Goal: Task Accomplishment & Management: Use online tool/utility

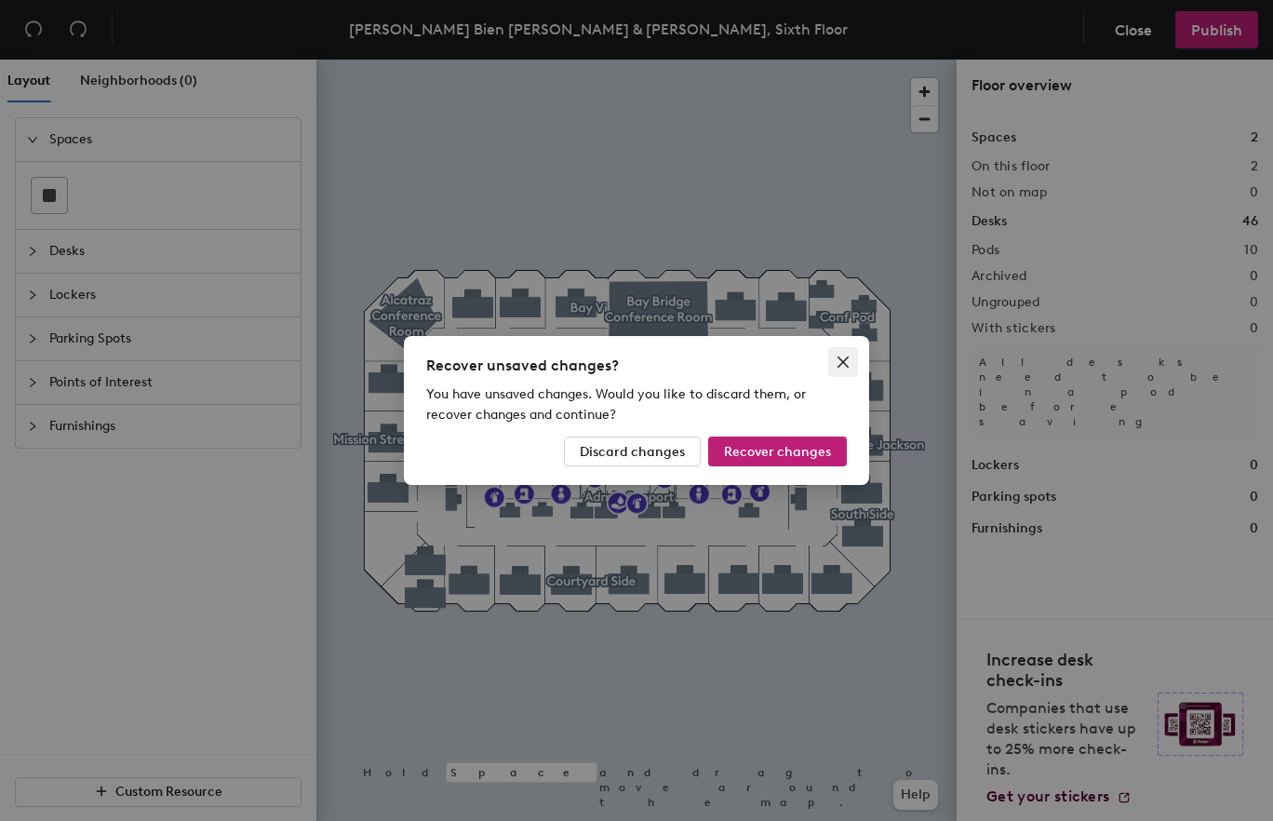
click at [844, 361] on icon "close" at bounding box center [843, 362] width 11 height 11
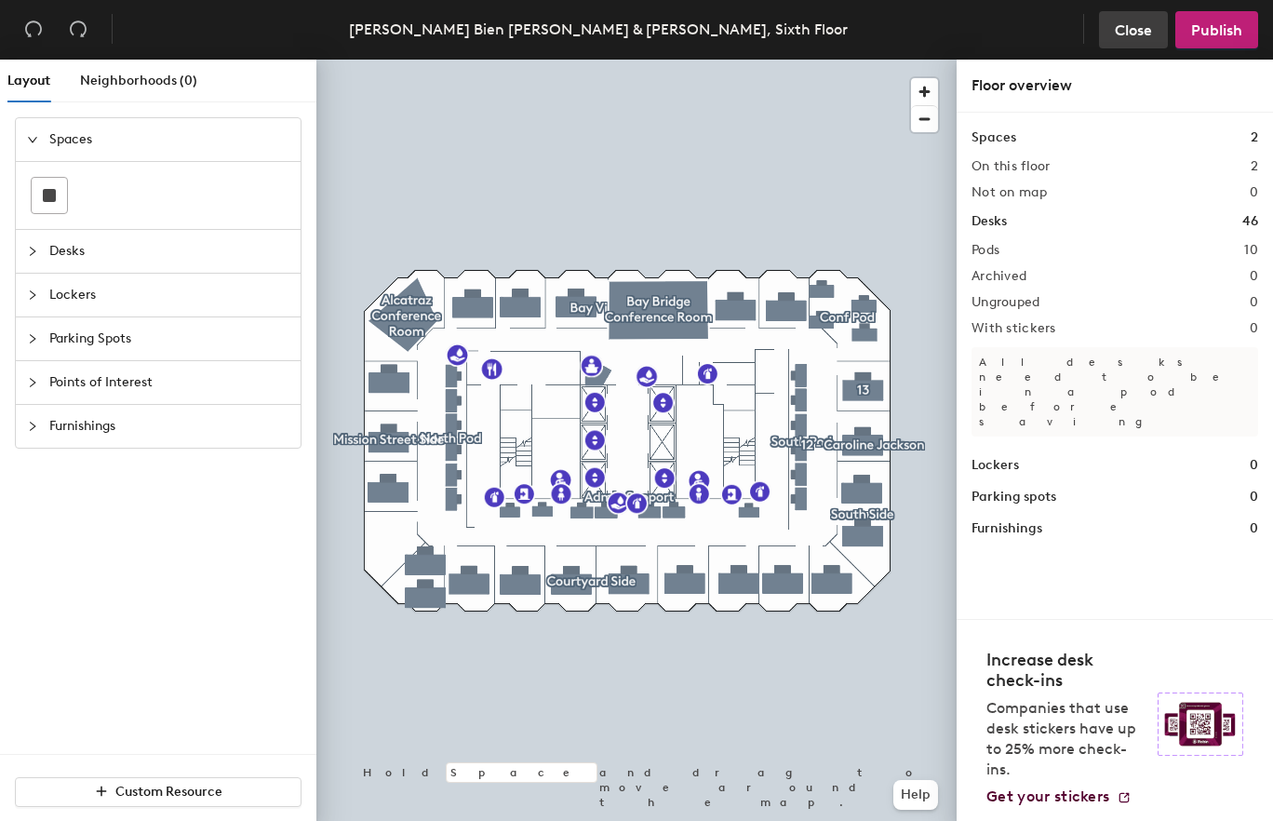
click at [1132, 33] on span "Close" at bounding box center [1133, 30] width 37 height 18
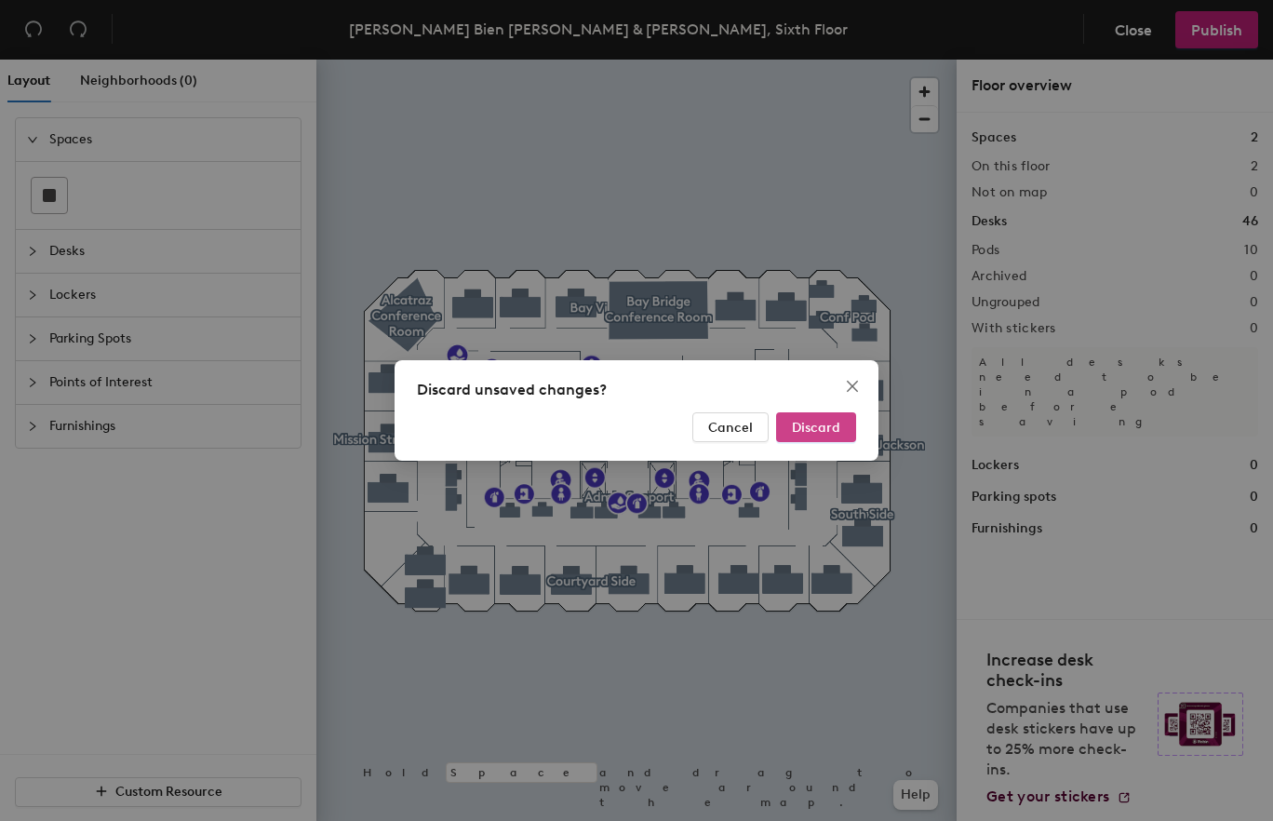
click at [803, 426] on span "Discard" at bounding box center [816, 428] width 48 height 16
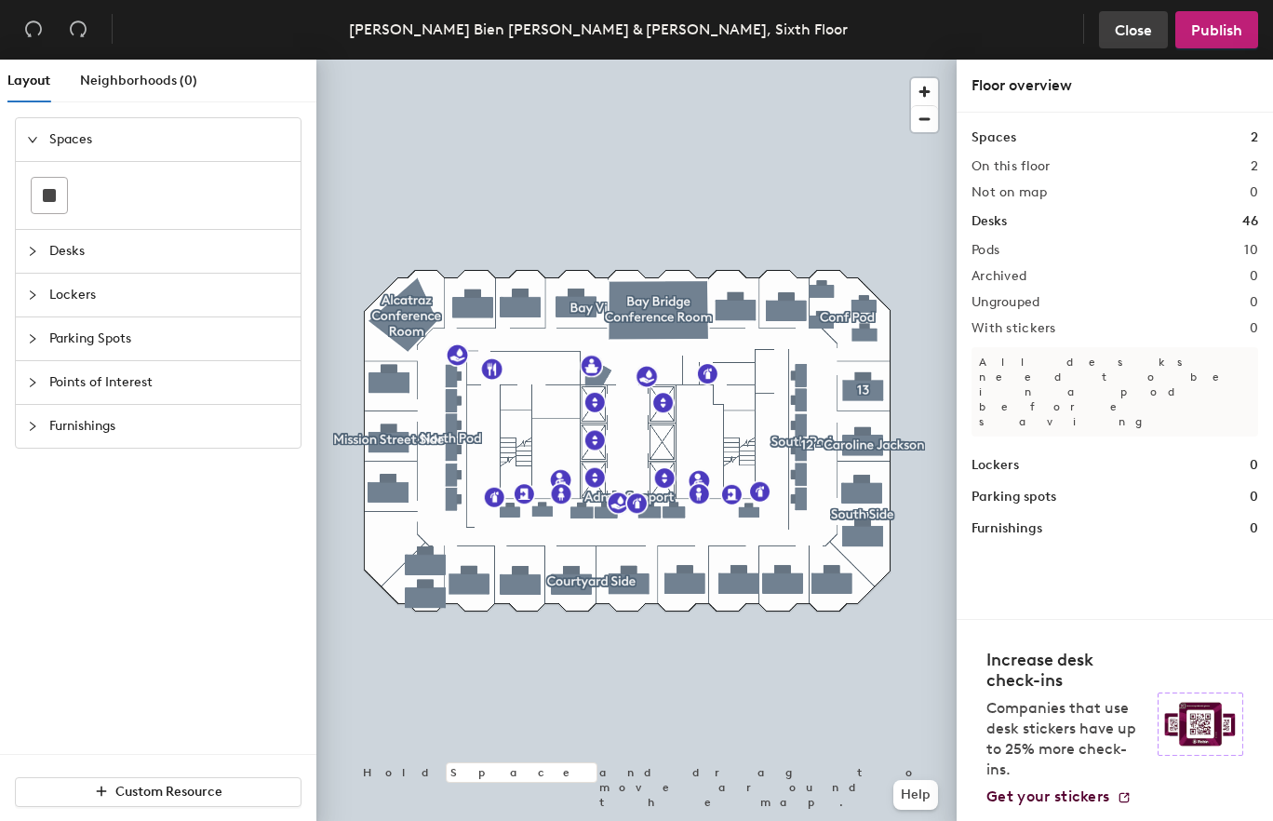
click at [1129, 28] on span "Close" at bounding box center [1133, 30] width 37 height 18
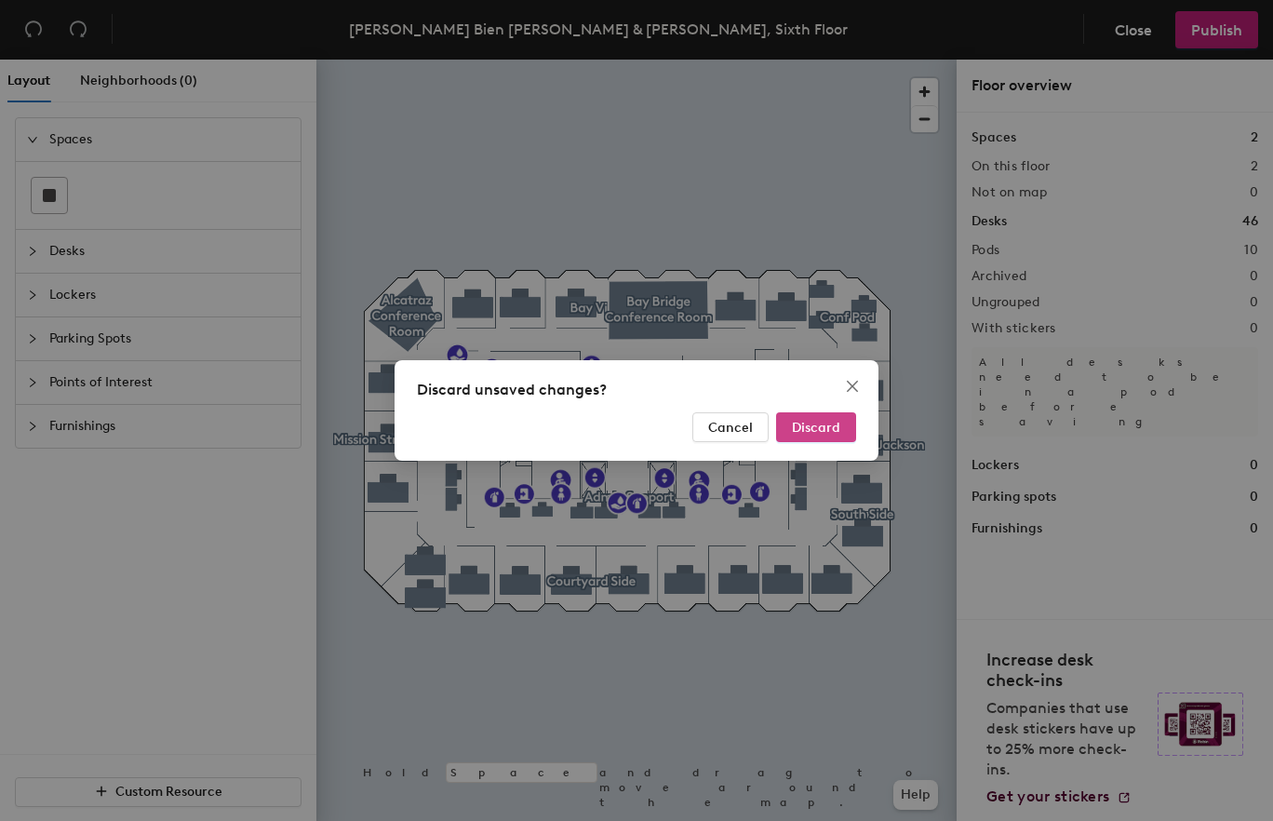
click at [820, 428] on span "Discard" at bounding box center [816, 428] width 48 height 16
